Goal: Complete application form

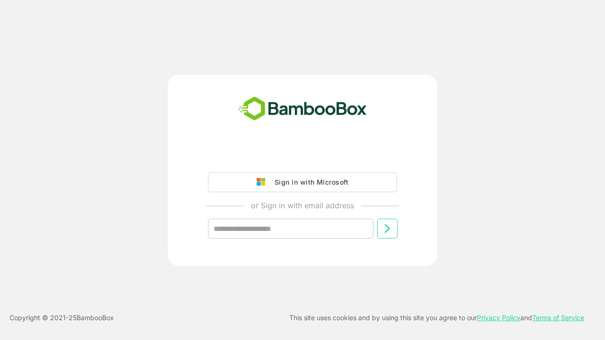
type input "**********"
click at [387, 229] on icon at bounding box center [387, 228] width 11 height 11
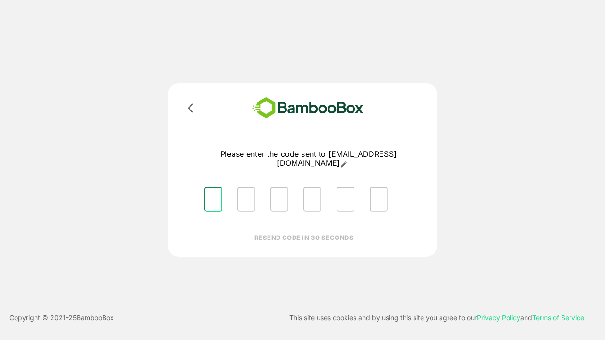
type input "*"
